Goal: Task Accomplishment & Management: Manage account settings

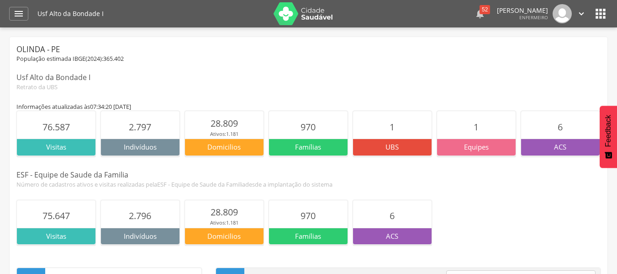
click at [476, 15] on icon "" at bounding box center [480, 13] width 11 height 11
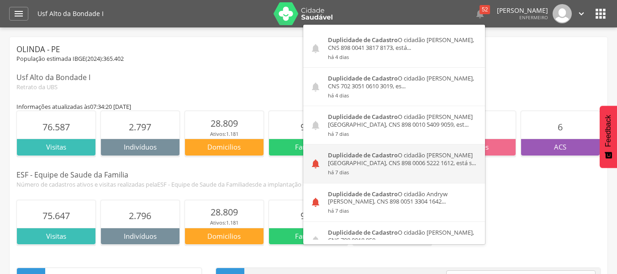
click at [375, 160] on div "Duplicidade de Cadastro O cidadão [PERSON_NAME][GEOGRAPHIC_DATA], CNS 898 0006 …" at bounding box center [403, 163] width 164 height 38
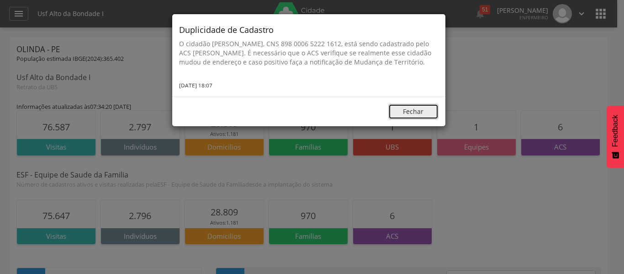
click at [418, 119] on button "Fechar" at bounding box center [413, 112] width 50 height 16
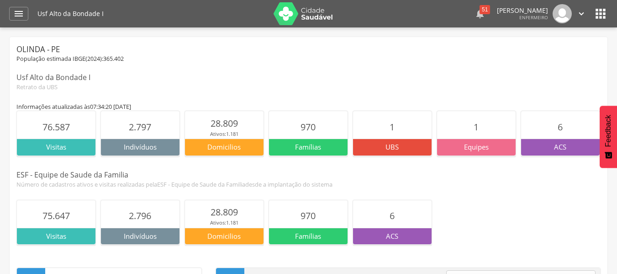
click at [475, 14] on icon "" at bounding box center [480, 13] width 11 height 11
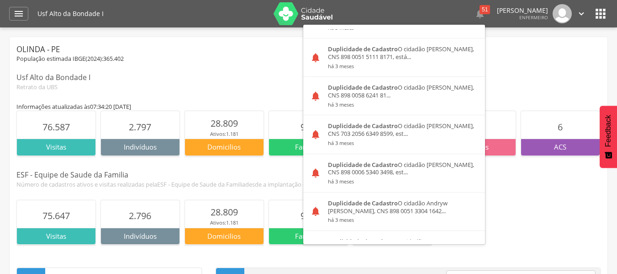
scroll to position [1711, 0]
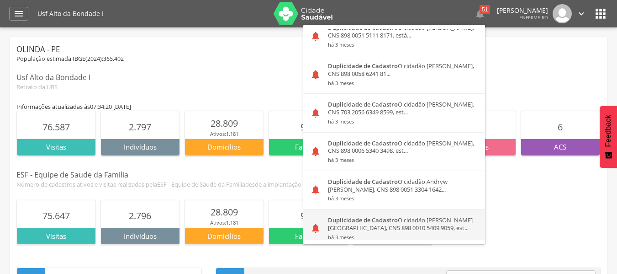
click at [420, 217] on div "Duplicidade de Cadastro O cidadão [PERSON_NAME][GEOGRAPHIC_DATA], CNS 898 0010 …" at bounding box center [403, 228] width 164 height 38
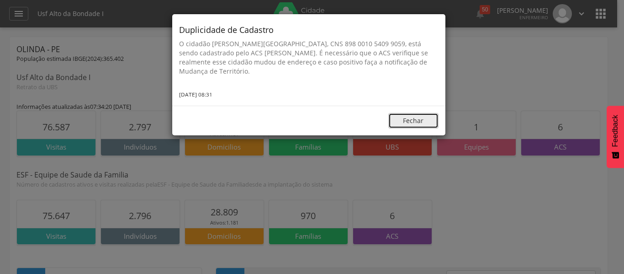
click at [418, 118] on button "Fechar" at bounding box center [413, 121] width 50 height 16
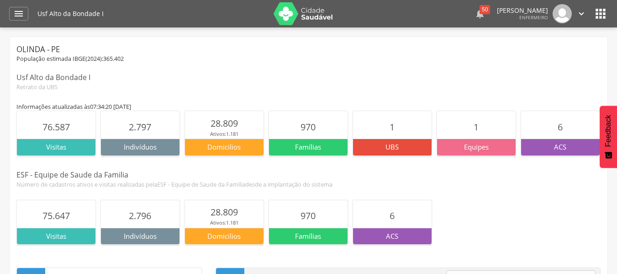
click at [475, 15] on icon "" at bounding box center [480, 13] width 11 height 11
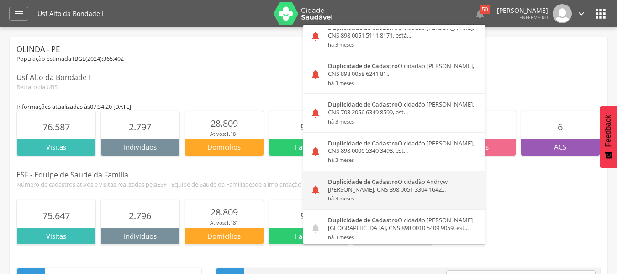
click at [401, 173] on div "Duplicidade de Cadastro O cidadão Andryw [PERSON_NAME], CNS 898 0051 3304 1642.…" at bounding box center [403, 190] width 164 height 38
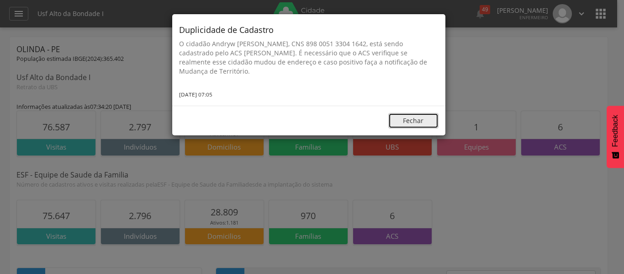
click at [401, 123] on button "Fechar" at bounding box center [413, 121] width 50 height 16
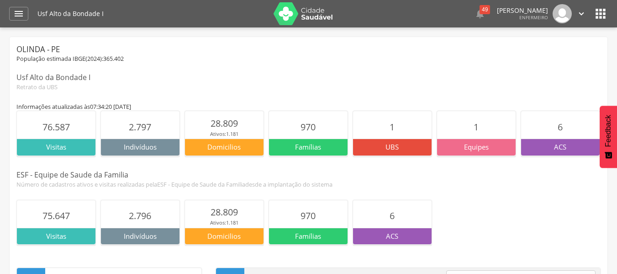
click at [581, 17] on icon "" at bounding box center [582, 14] width 10 height 10
click at [548, 30] on link "Configurações" at bounding box center [550, 32] width 72 height 11
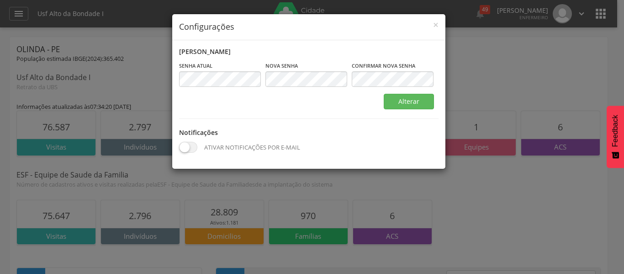
click at [480, 74] on div "× Configurações Alterar senha Senha atual Campo obrigatório [GEOGRAPHIC_DATA] C…" at bounding box center [312, 137] width 624 height 274
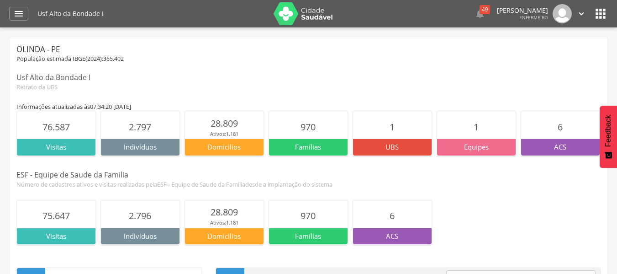
click at [602, 14] on icon "" at bounding box center [600, 13] width 15 height 15
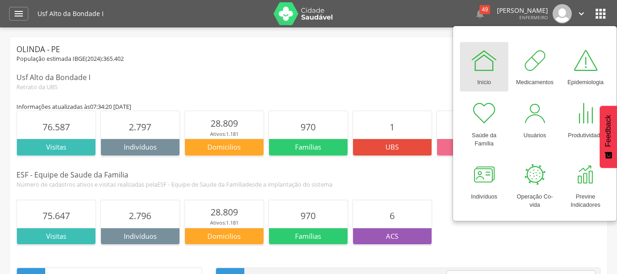
click at [355, 75] on div "Usf Alto da Bondade I" at bounding box center [308, 77] width 584 height 11
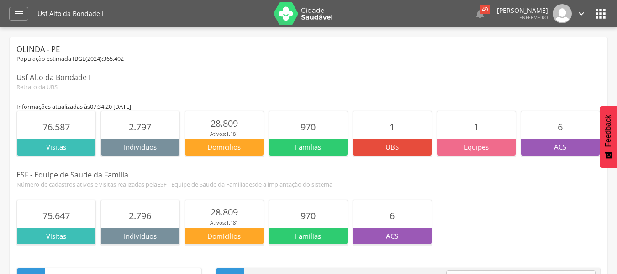
click at [582, 9] on icon "" at bounding box center [582, 14] width 10 height 10
click at [548, 35] on link "Configurações" at bounding box center [550, 32] width 72 height 11
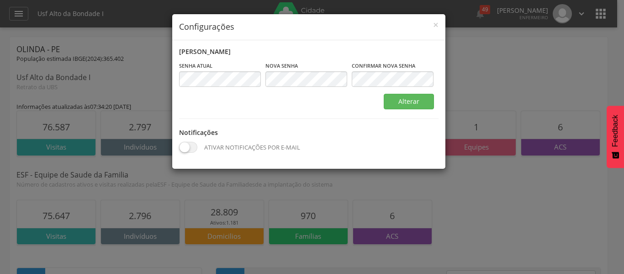
click at [189, 147] on span at bounding box center [188, 147] width 18 height 11
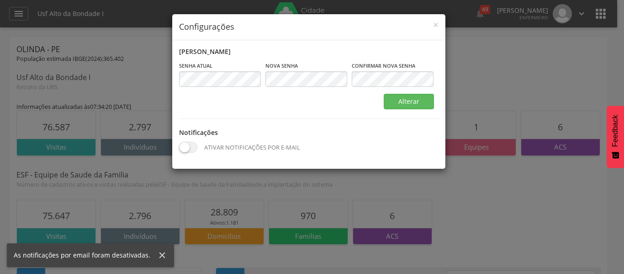
click at [191, 148] on span at bounding box center [188, 147] width 18 height 11
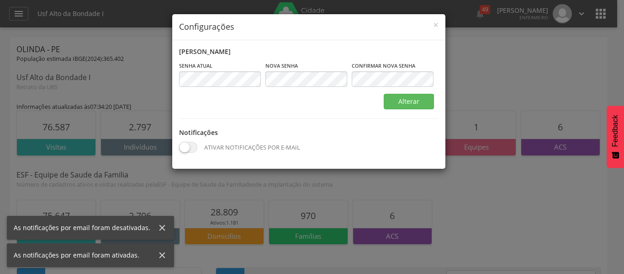
click at [503, 59] on div "× Configurações Alterar senha Senha atual Campo obrigatório [GEOGRAPHIC_DATA] C…" at bounding box center [312, 137] width 624 height 274
